Goal: Check status: Check status

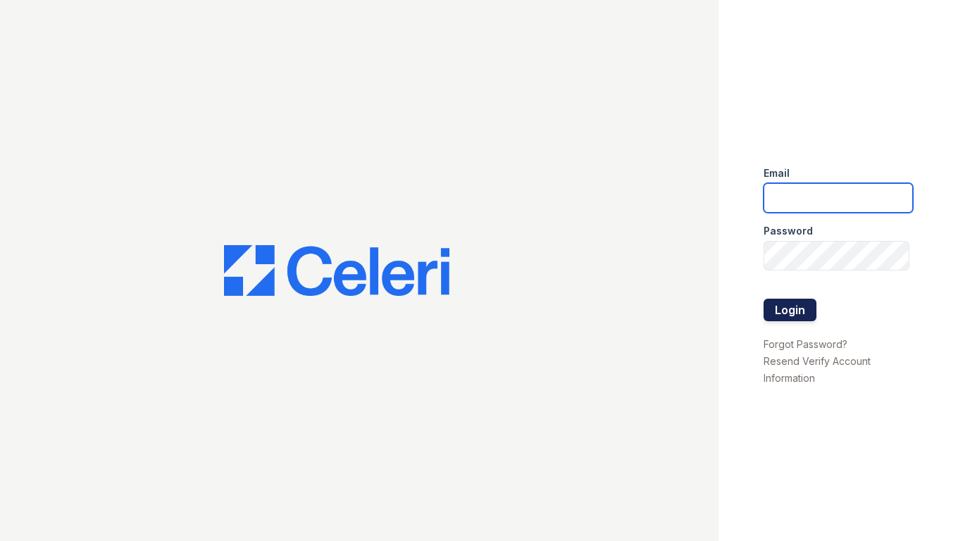
type input "shiv@auranewyork.com"
click at [779, 304] on button "Login" at bounding box center [790, 310] width 53 height 23
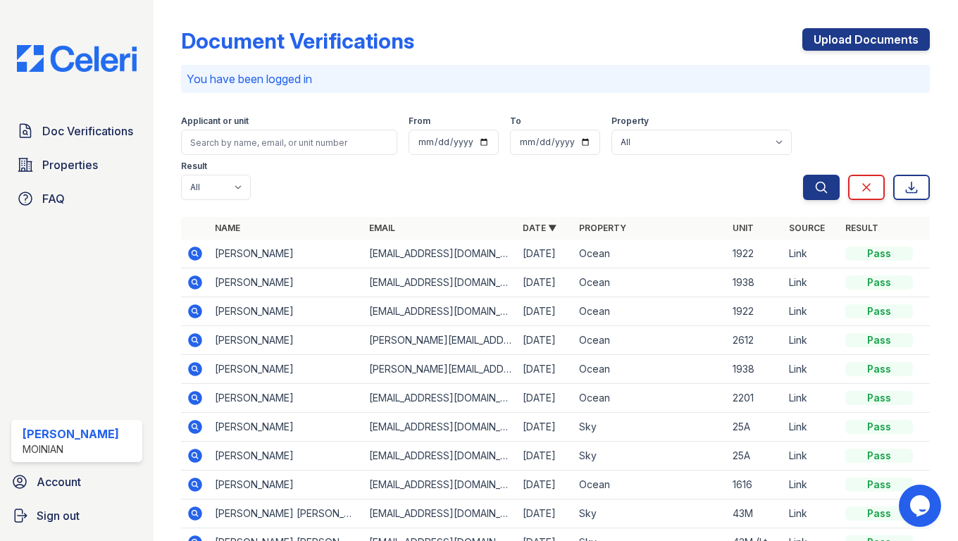
click at [193, 395] on icon at bounding box center [195, 397] width 4 height 4
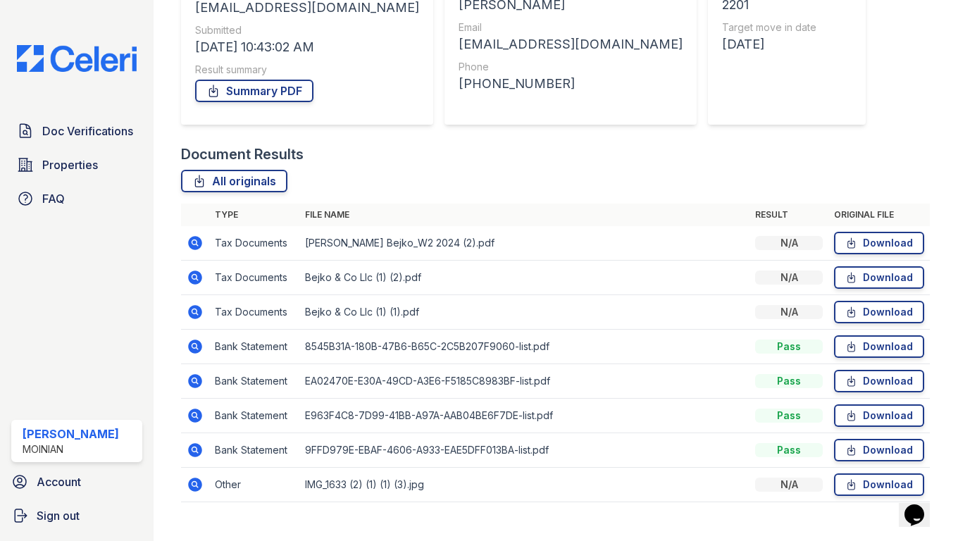
scroll to position [225, 0]
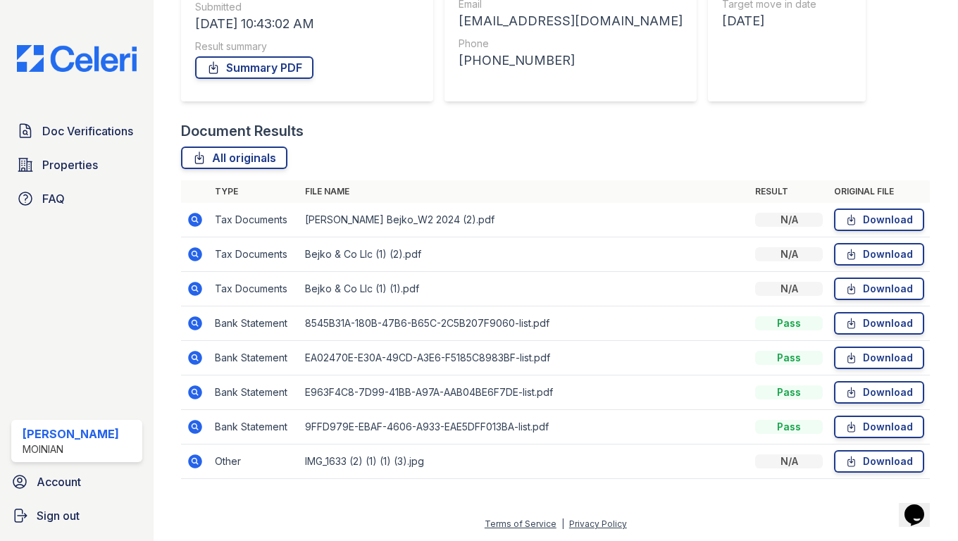
click at [197, 320] on icon at bounding box center [196, 323] width 14 height 14
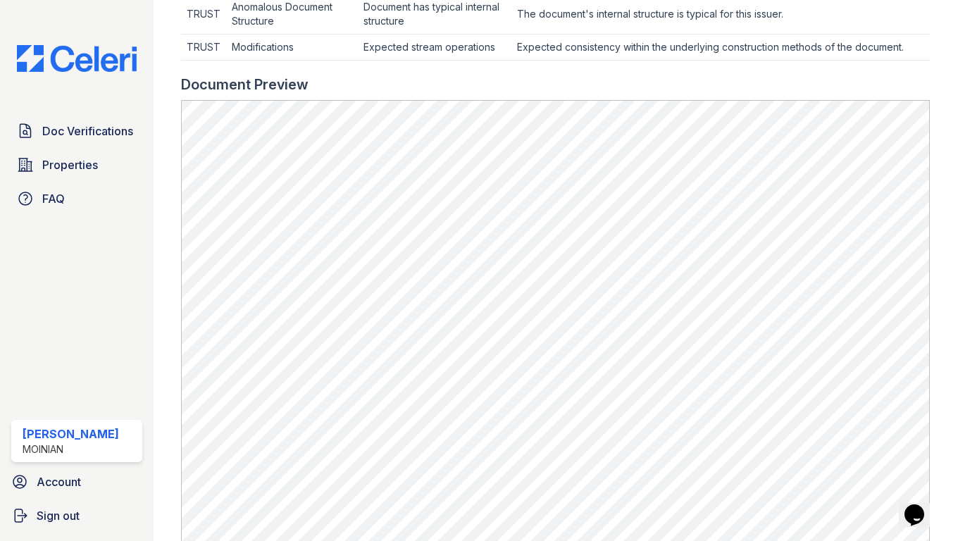
scroll to position [639, 0]
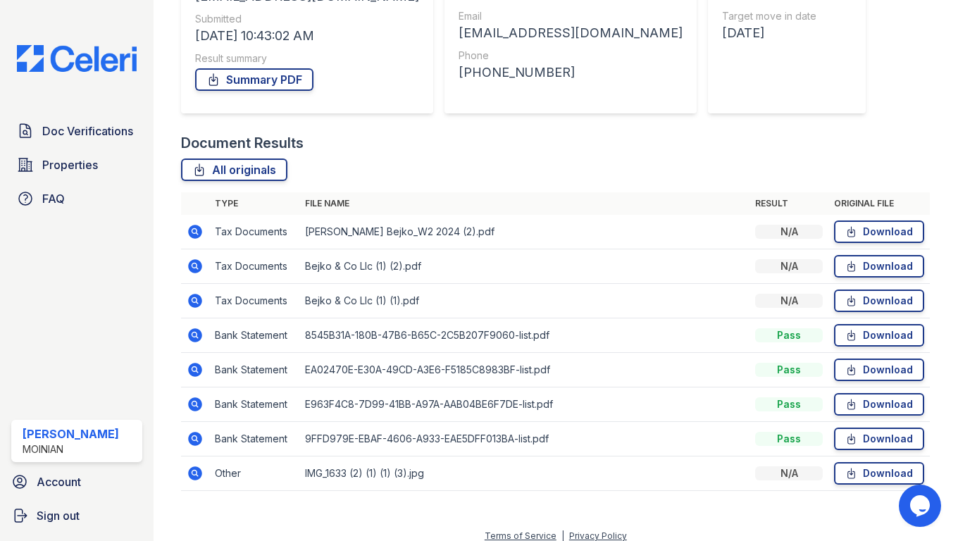
scroll to position [225, 0]
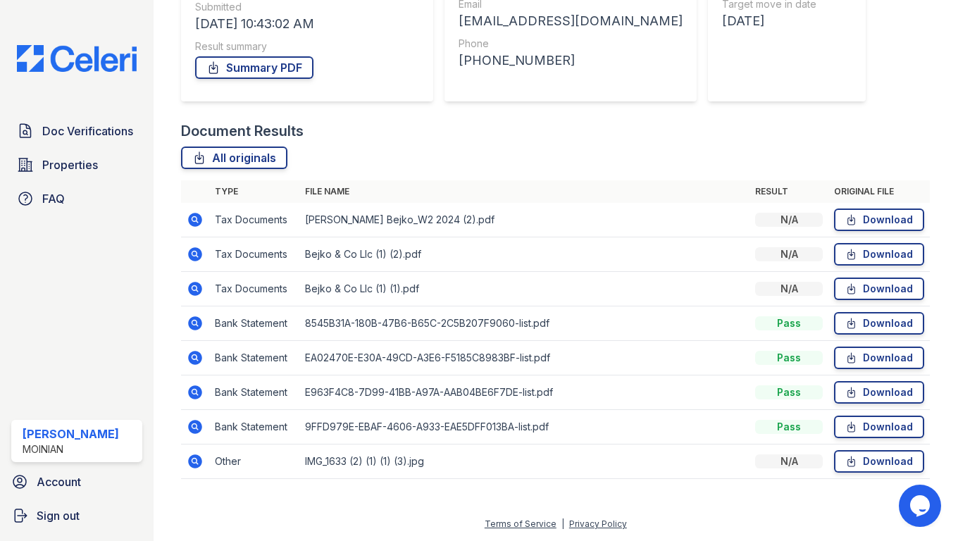
click at [192, 254] on icon at bounding box center [195, 254] width 17 height 17
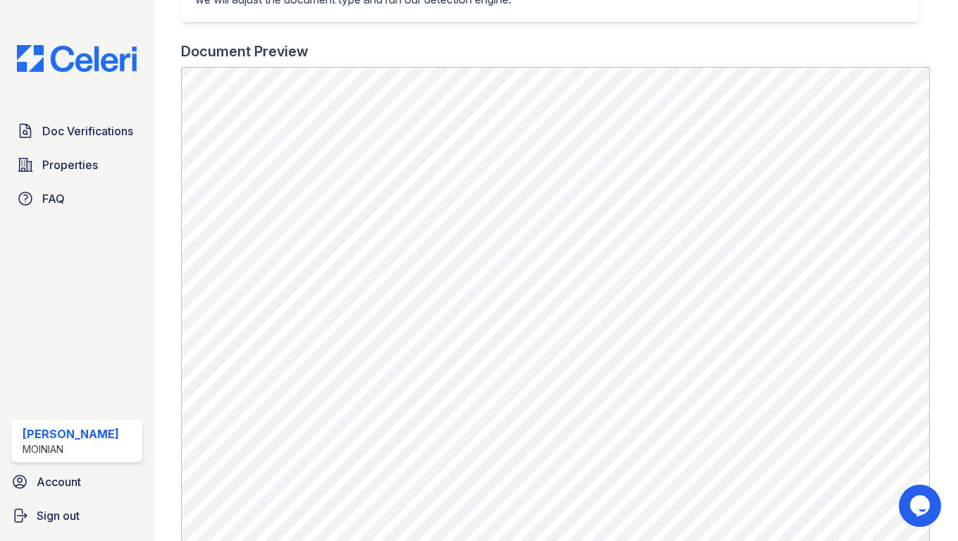
scroll to position [411, 0]
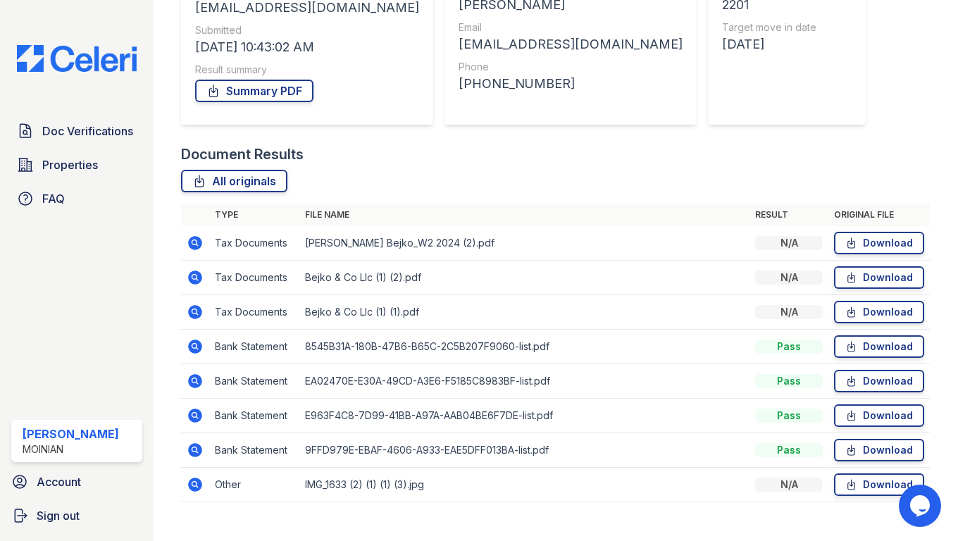
scroll to position [203, 0]
click at [194, 242] on icon at bounding box center [195, 242] width 4 height 4
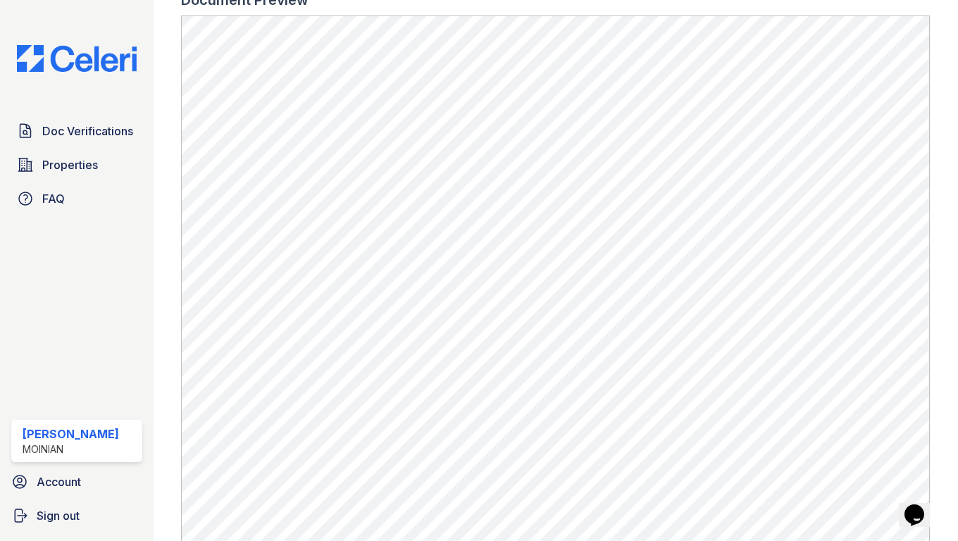
scroll to position [450, 0]
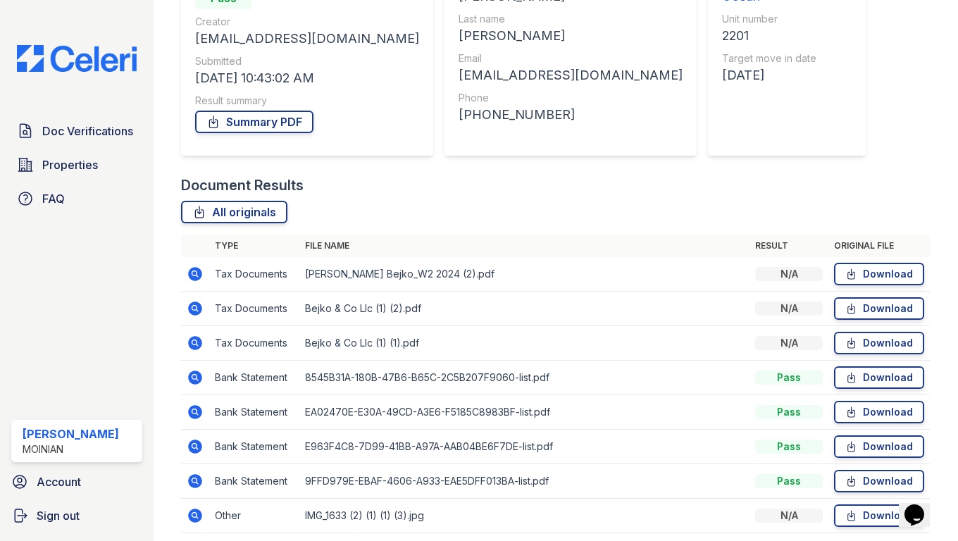
scroll to position [225, 0]
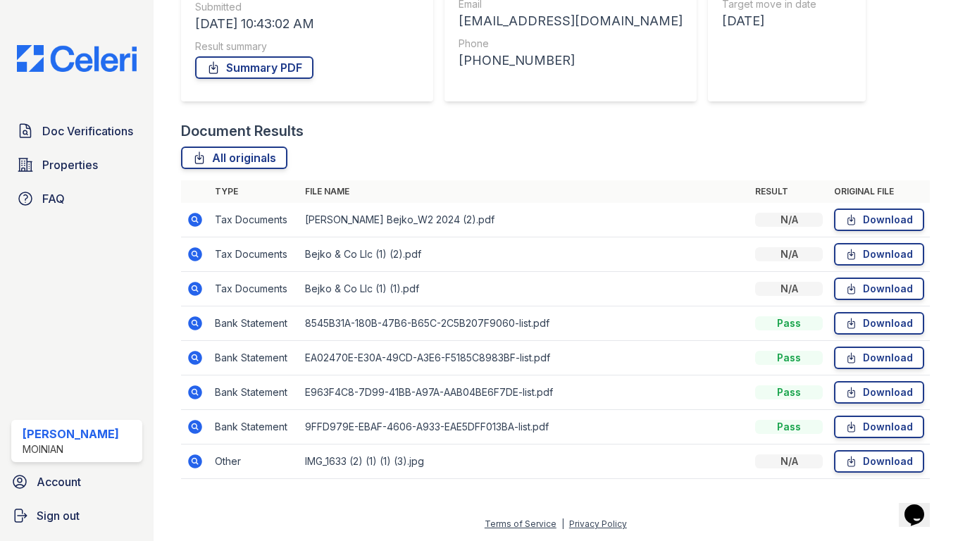
click at [198, 395] on icon at bounding box center [195, 392] width 17 height 17
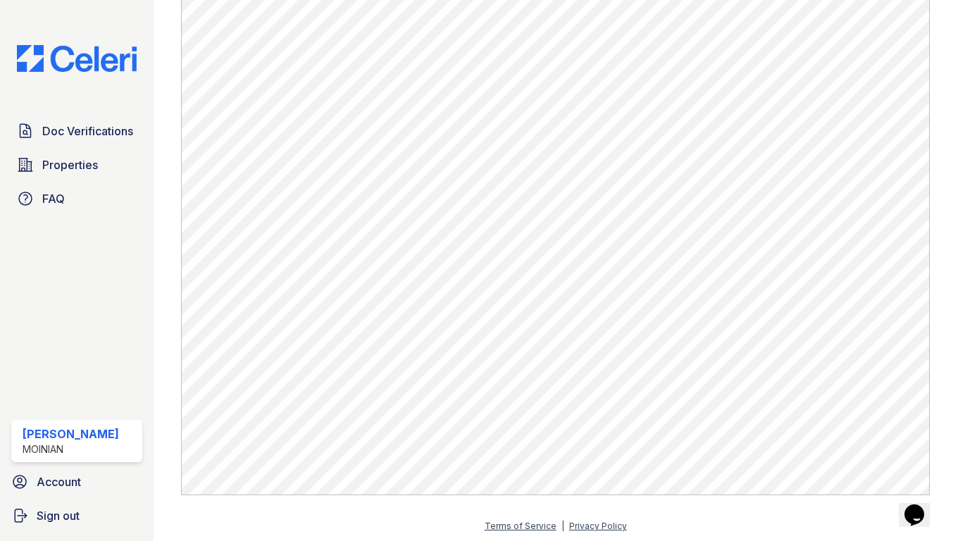
scroll to position [768, 0]
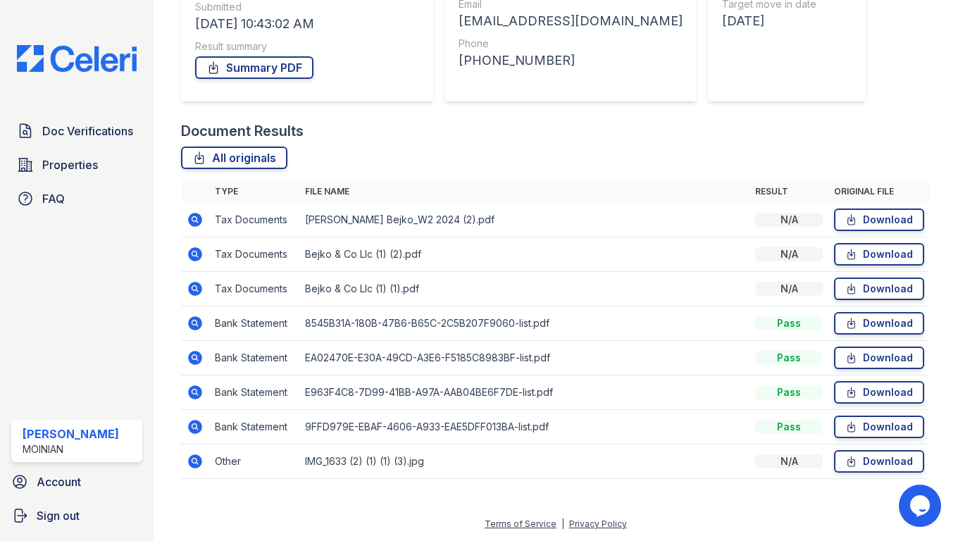
scroll to position [225, 0]
click at [200, 461] on icon at bounding box center [196, 462] width 14 height 14
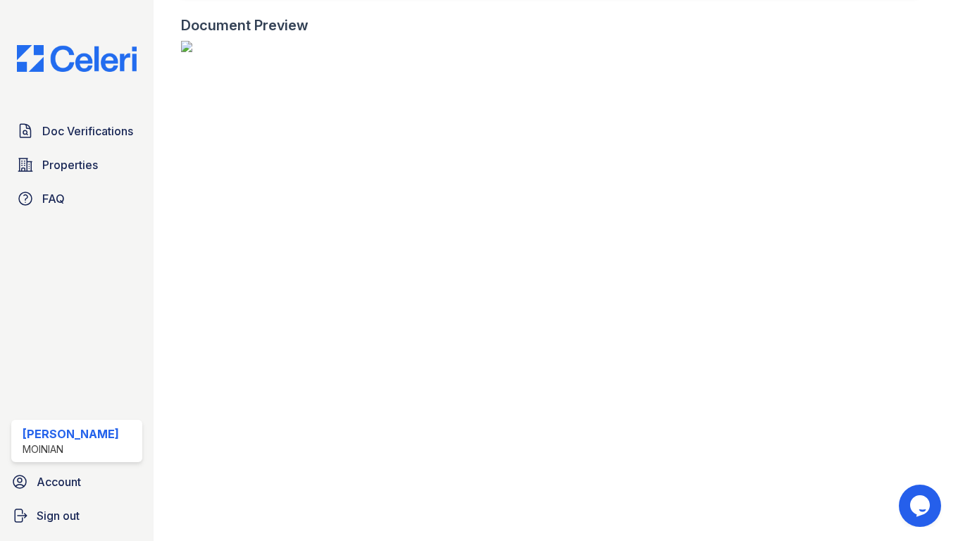
scroll to position [400, 0]
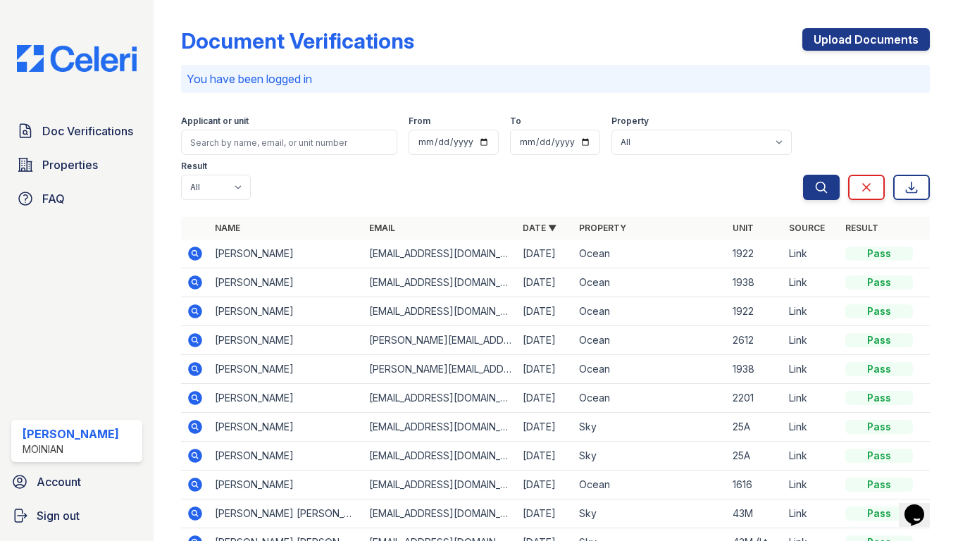
scroll to position [79, 0]
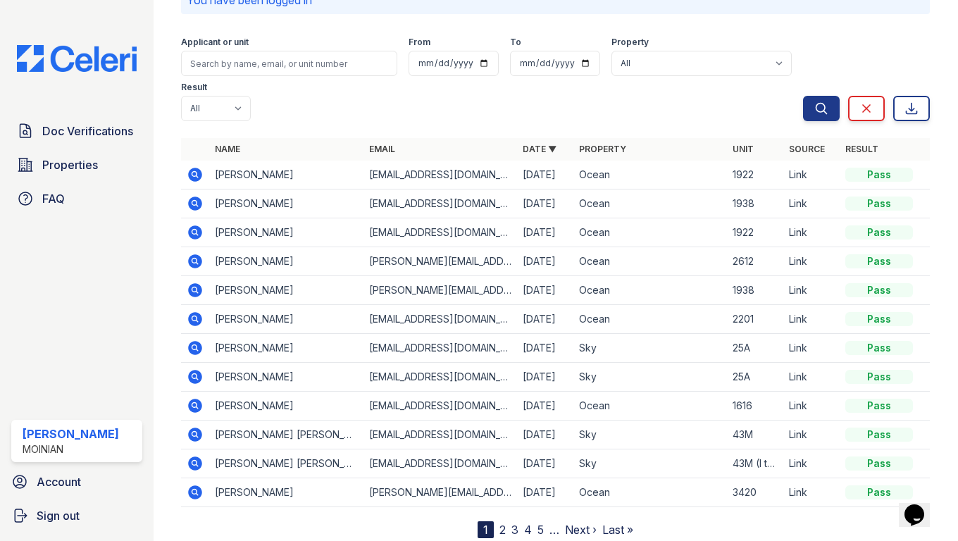
click at [194, 316] on icon at bounding box center [195, 318] width 4 height 4
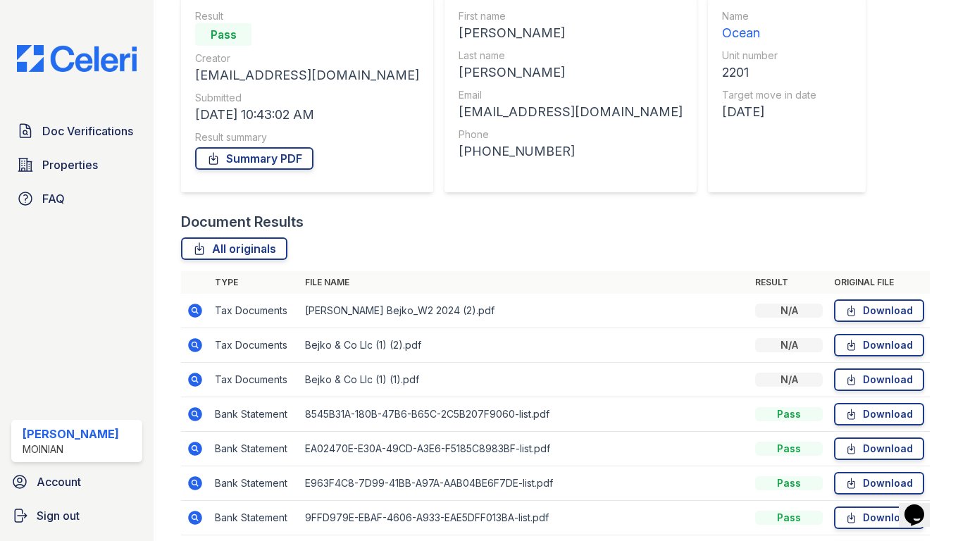
scroll to position [225, 0]
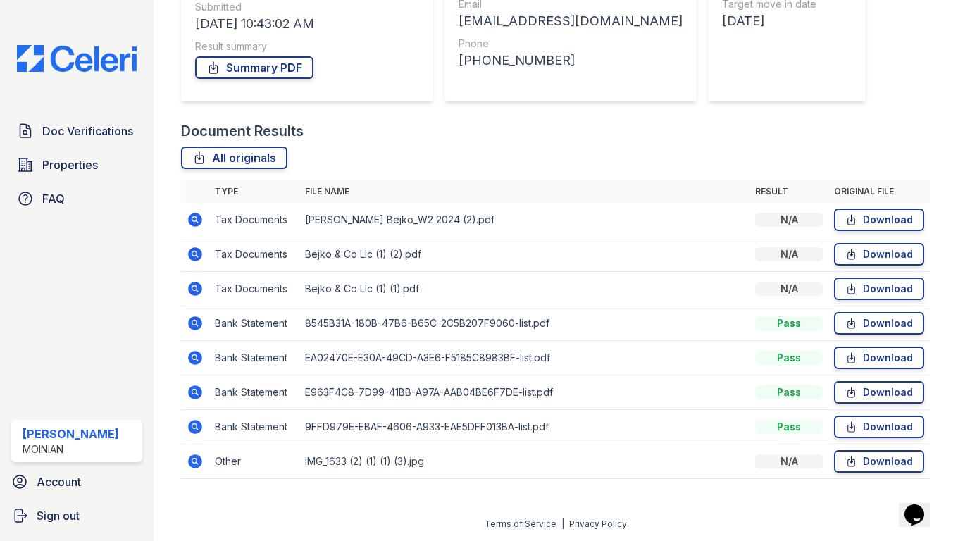
click at [193, 253] on icon at bounding box center [195, 254] width 4 height 4
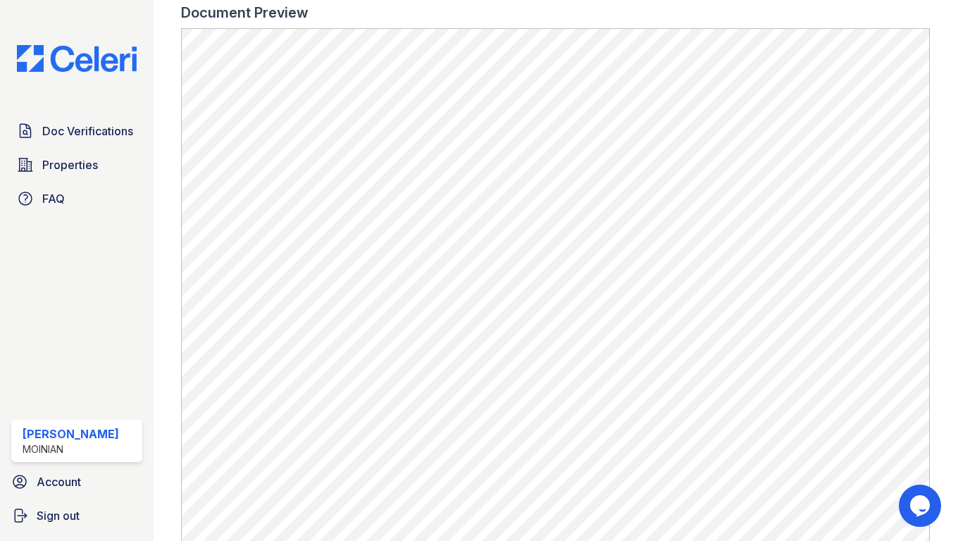
scroll to position [500, 0]
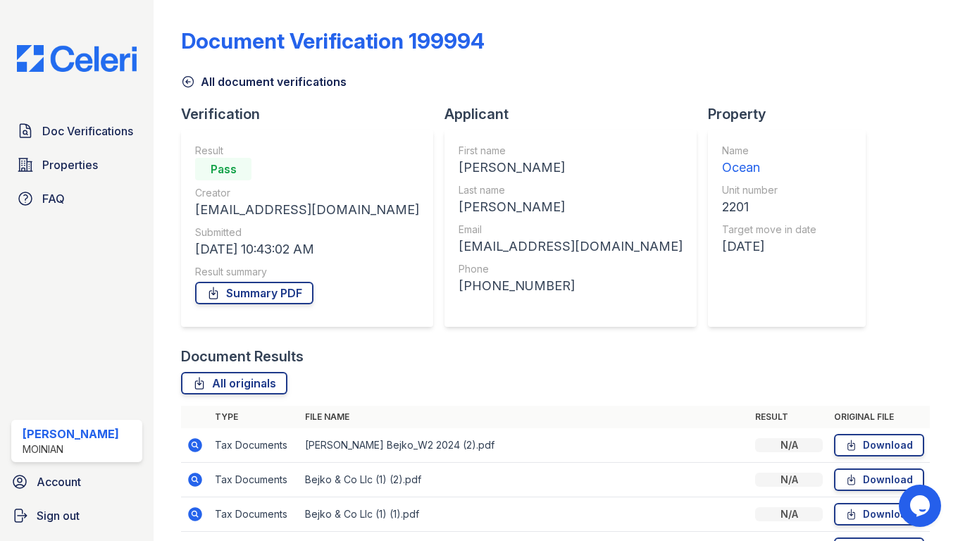
click at [197, 444] on icon at bounding box center [195, 445] width 17 height 17
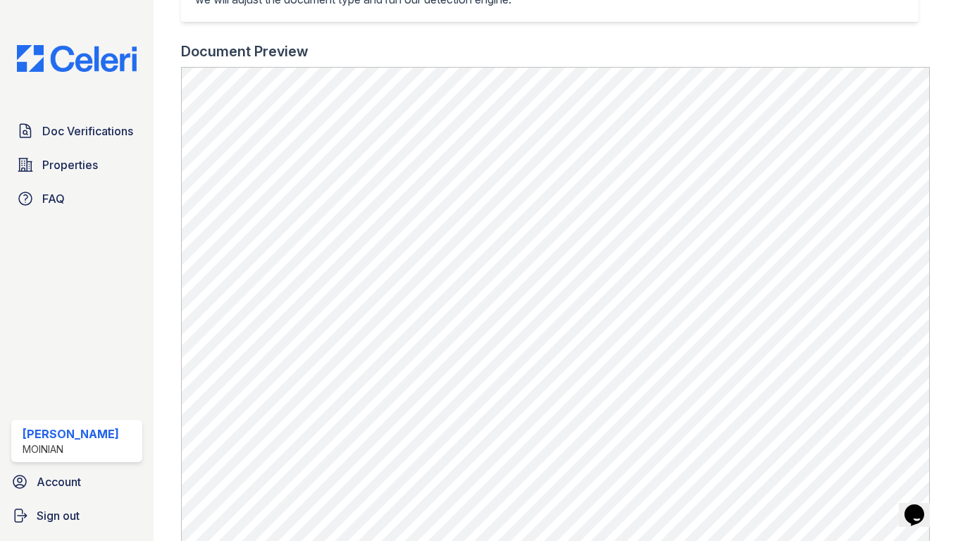
scroll to position [504, 0]
